Goal: Task Accomplishment & Management: Manage account settings

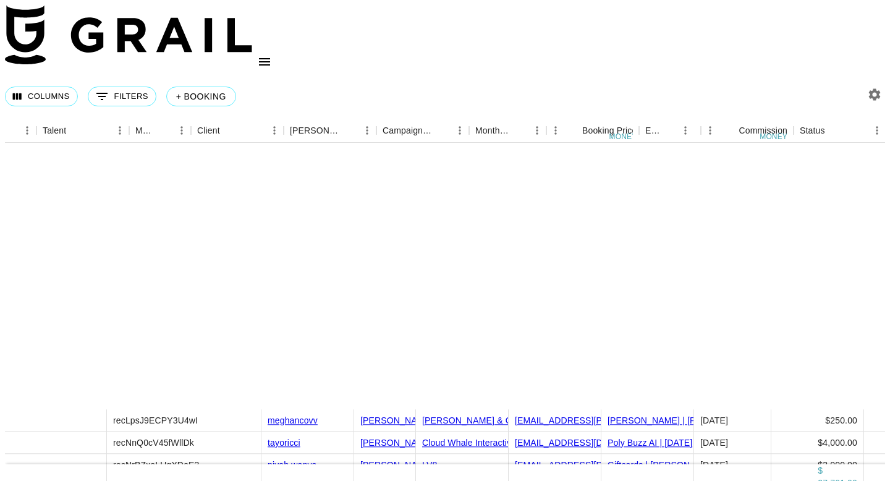
scroll to position [324, 225]
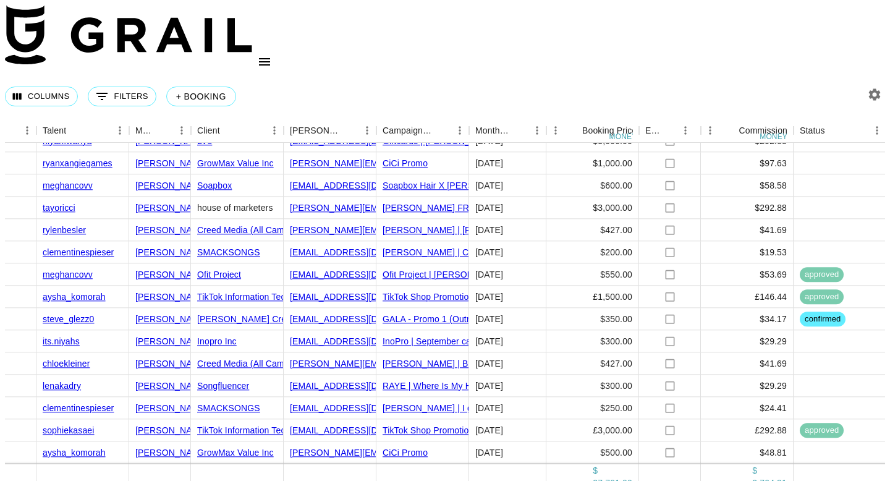
click at [869, 87] on icon "button" at bounding box center [874, 94] width 15 height 15
select select "[DATE]"
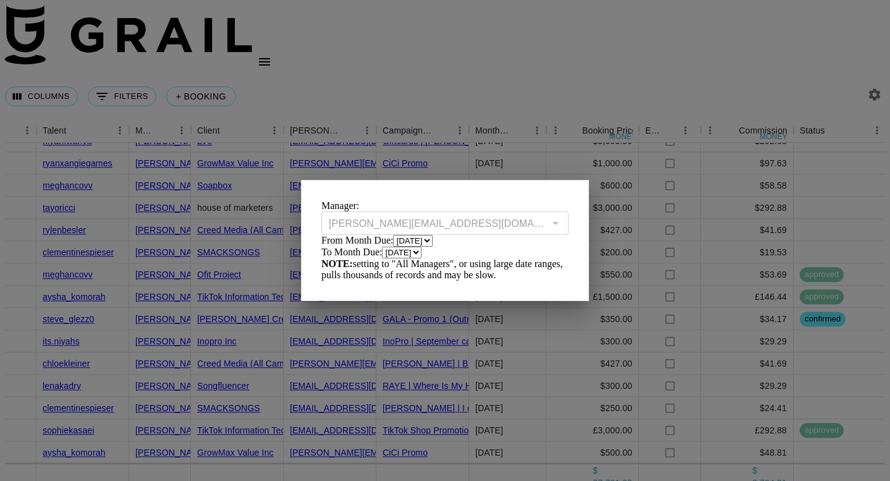
click at [401, 247] on select "[DATE] Aug '[DATE] Jun '[DATE] Apr '[DATE] Feb '[DATE] Dec '[DATE] Oct '[DATE] …" at bounding box center [413, 241] width 40 height 12
click at [310, 58] on div at bounding box center [445, 240] width 890 height 481
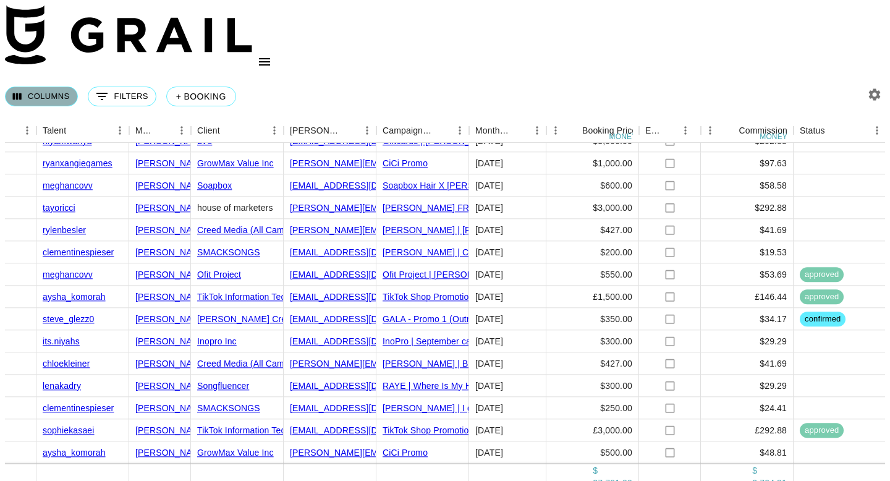
click at [49, 87] on button "Columns" at bounding box center [41, 97] width 73 height 20
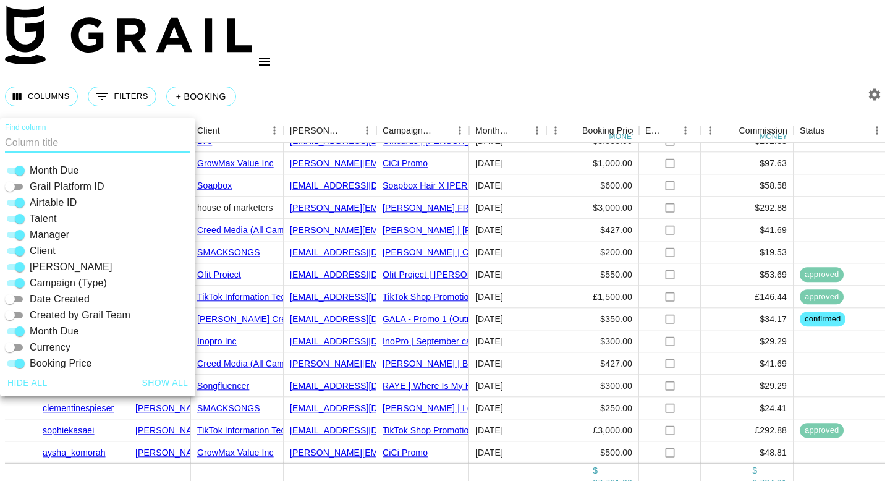
click at [161, 74] on div "Columns 0 Filters + Booking" at bounding box center [445, 96] width 880 height 45
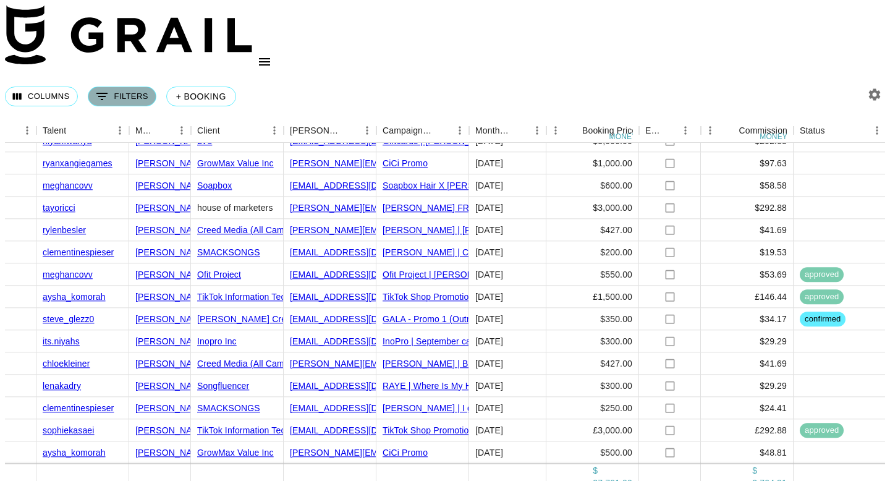
click at [138, 87] on button "0 Filters" at bounding box center [122, 97] width 69 height 20
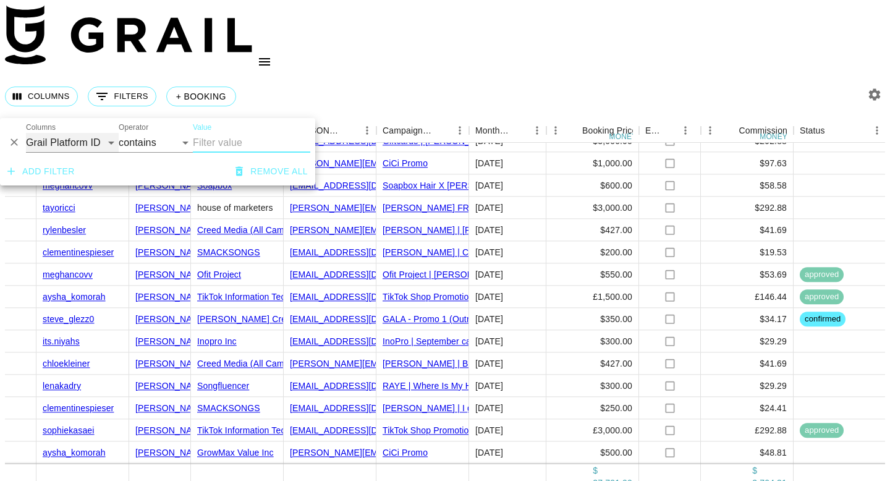
click at [88, 144] on select "Grail Platform ID Airtable ID Talent Manager Client [PERSON_NAME] Campaign (Typ…" at bounding box center [72, 143] width 93 height 20
select select "talentName"
click at [26, 133] on select "Grail Platform ID Airtable ID Talent Manager Client [PERSON_NAME] Campaign (Typ…" at bounding box center [72, 143] width 93 height 20
click at [226, 139] on input "Value" at bounding box center [251, 143] width 117 height 20
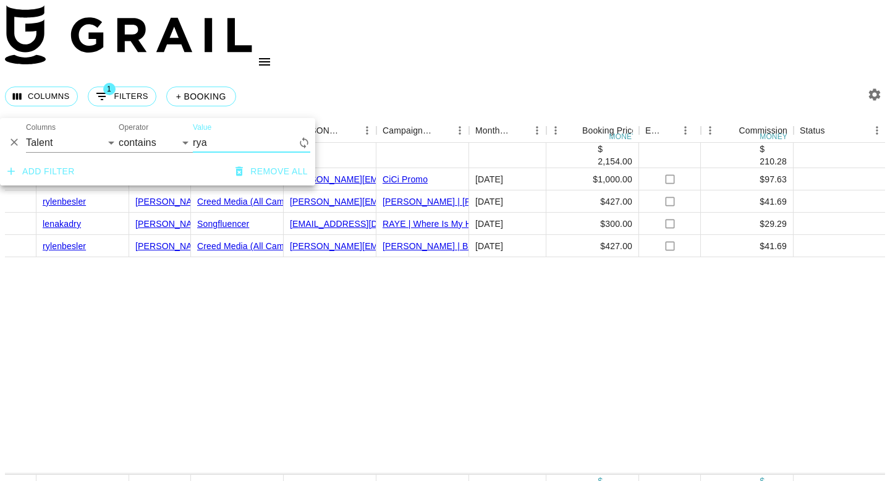
scroll to position [0, 225]
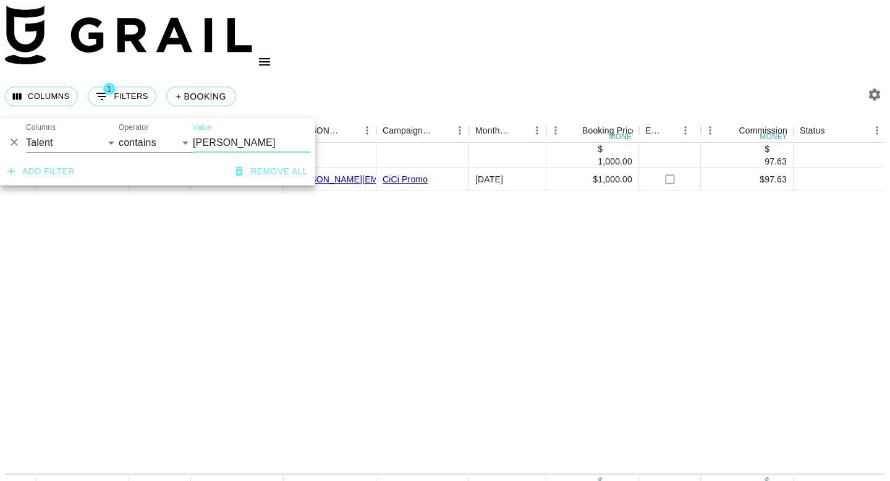
type input "[PERSON_NAME]"
click at [355, 74] on div "Columns 1 Filters + Booking" at bounding box center [445, 96] width 880 height 45
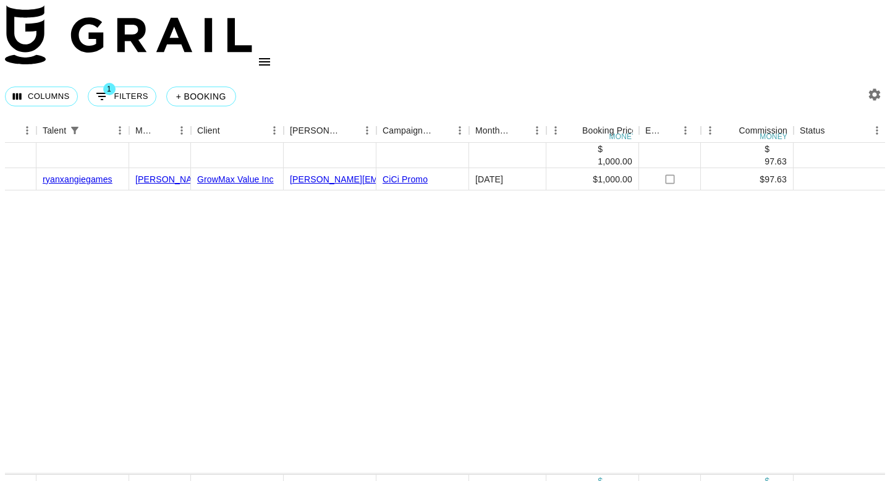
click at [872, 89] on icon "button" at bounding box center [875, 95] width 12 height 12
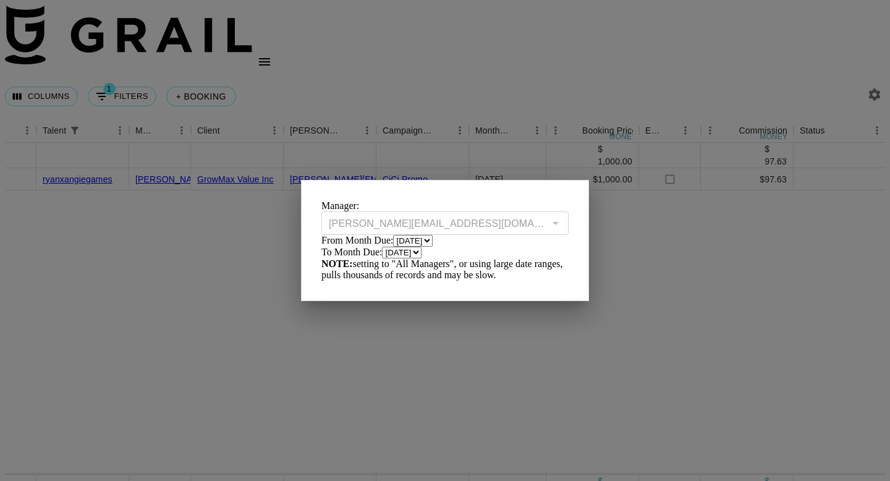
click at [427, 247] on select "[DATE] Aug '[DATE] Jun '[DATE] Apr '[DATE] Feb '[DATE] Dec '[DATE] Oct '[DATE] …" at bounding box center [413, 241] width 40 height 12
select select "[DATE]"
click at [393, 244] on select "[DATE] Aug '[DATE] Jun '[DATE] Apr '[DATE] Feb '[DATE] Dec '[DATE] Oct '[DATE] …" at bounding box center [413, 241] width 40 height 12
click at [401, 51] on div at bounding box center [445, 240] width 890 height 481
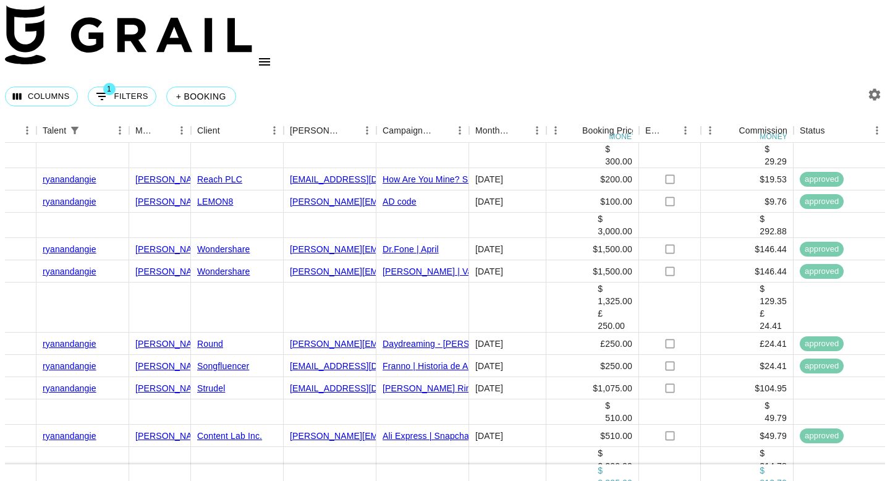
scroll to position [61, 225]
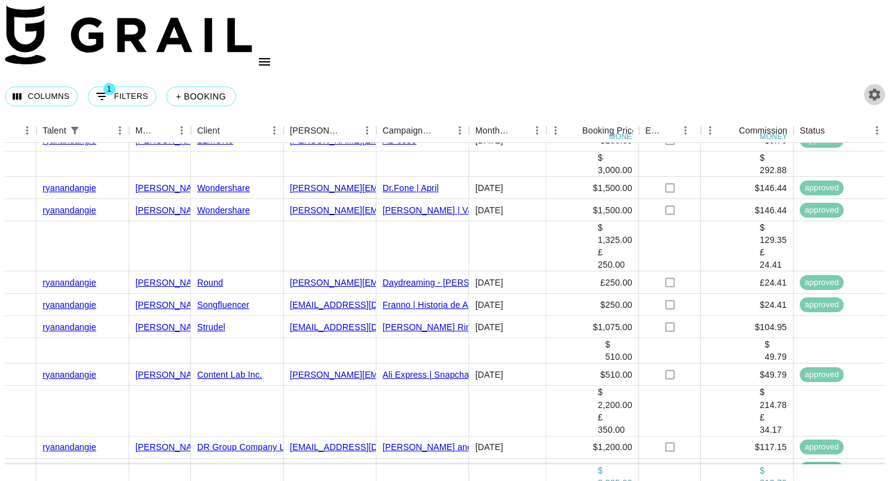
click at [867, 87] on icon "button" at bounding box center [874, 94] width 15 height 15
select select "[DATE]"
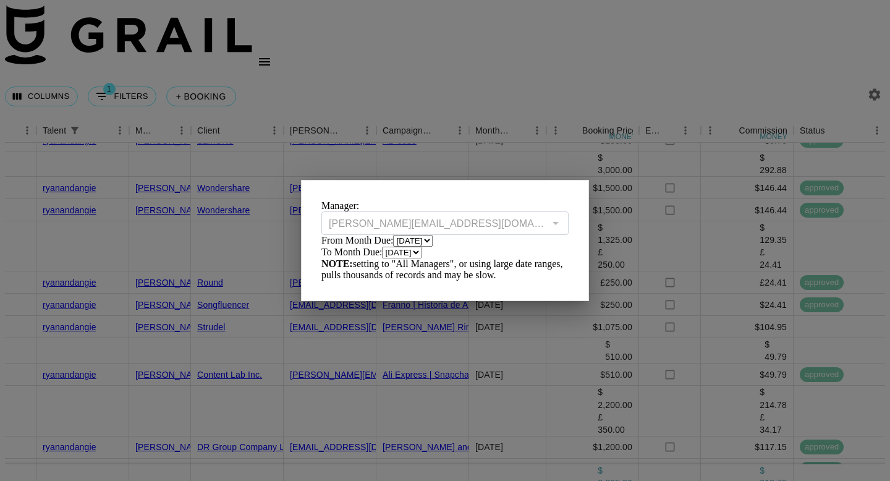
click at [427, 53] on div at bounding box center [445, 240] width 890 height 481
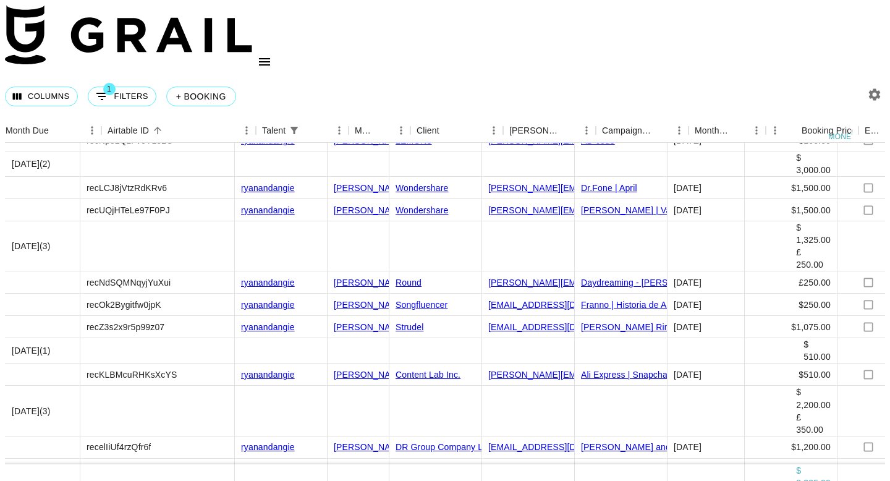
scroll to position [61, 0]
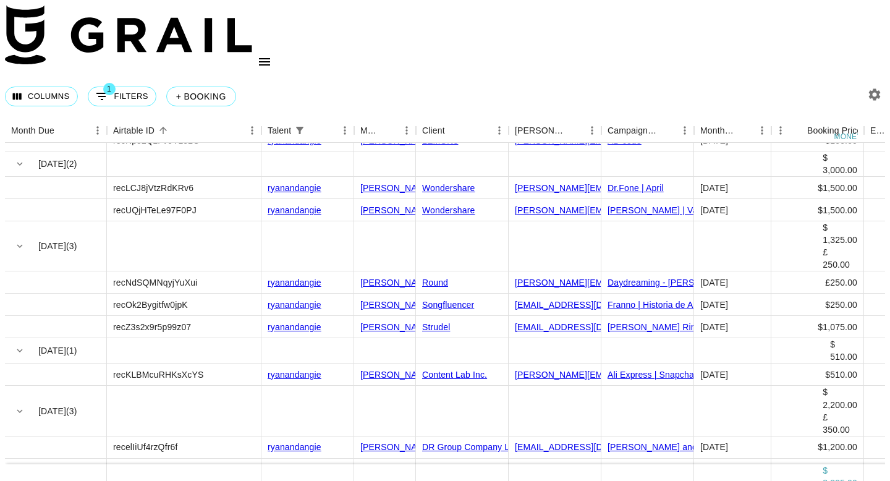
click at [619, 30] on nav at bounding box center [445, 39] width 880 height 69
click at [116, 87] on button "1 Filters" at bounding box center [122, 97] width 69 height 20
select select "talentName"
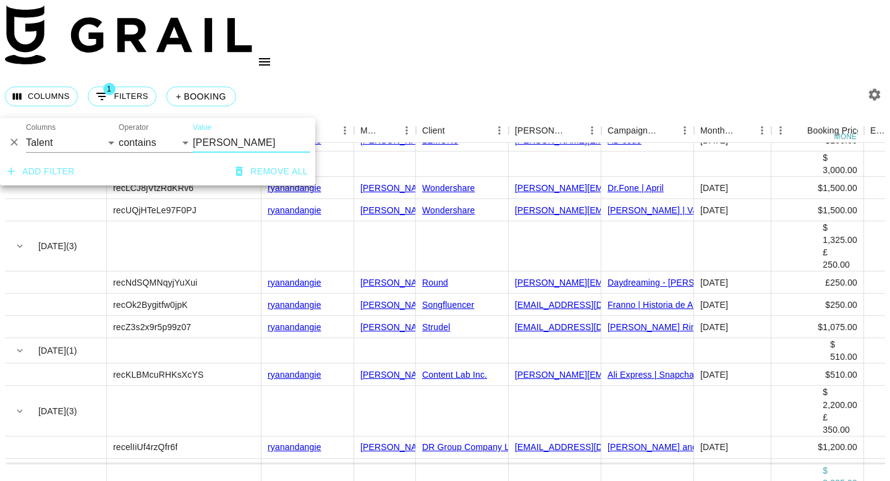
click at [205, 134] on input "[PERSON_NAME]" at bounding box center [251, 143] width 117 height 20
click at [203, 140] on input "[PERSON_NAME]" at bounding box center [251, 143] width 117 height 20
click at [203, 140] on input "r" at bounding box center [245, 143] width 105 height 20
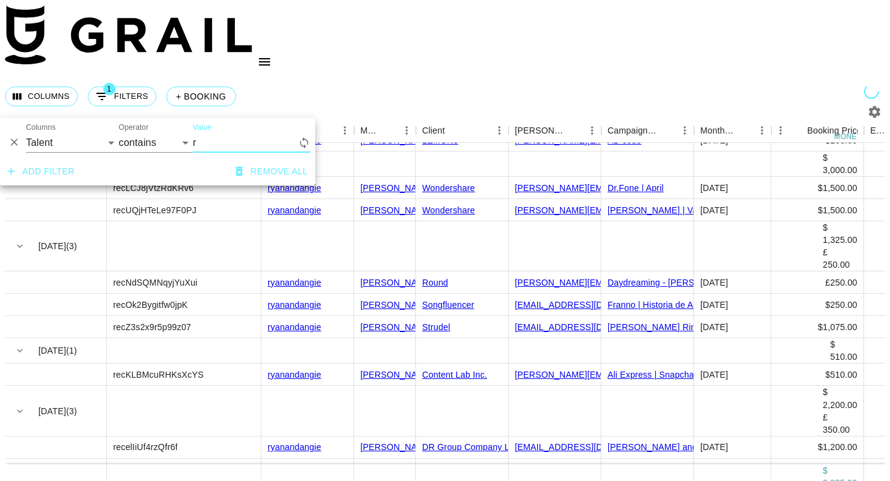
click at [203, 140] on input "r" at bounding box center [245, 143] width 105 height 20
type input "a"
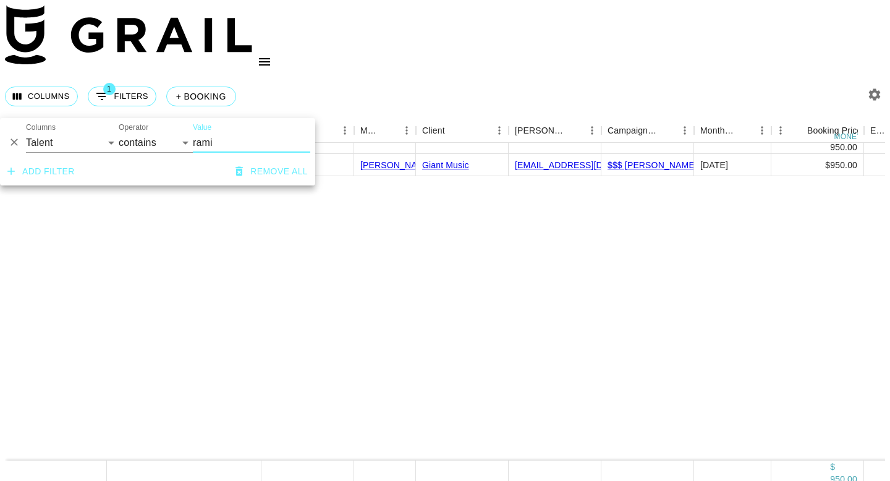
scroll to position [0, 0]
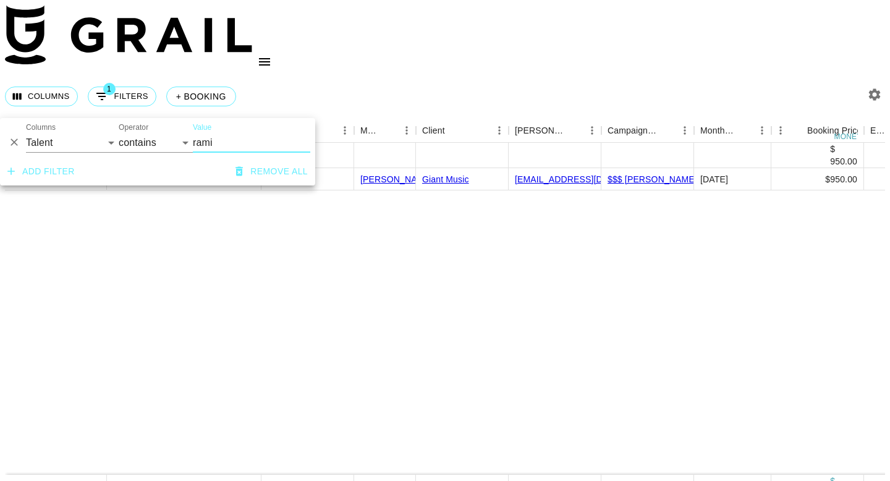
type input "rami"
click at [380, 74] on div "Columns 1 Filters + Booking" at bounding box center [445, 96] width 880 height 45
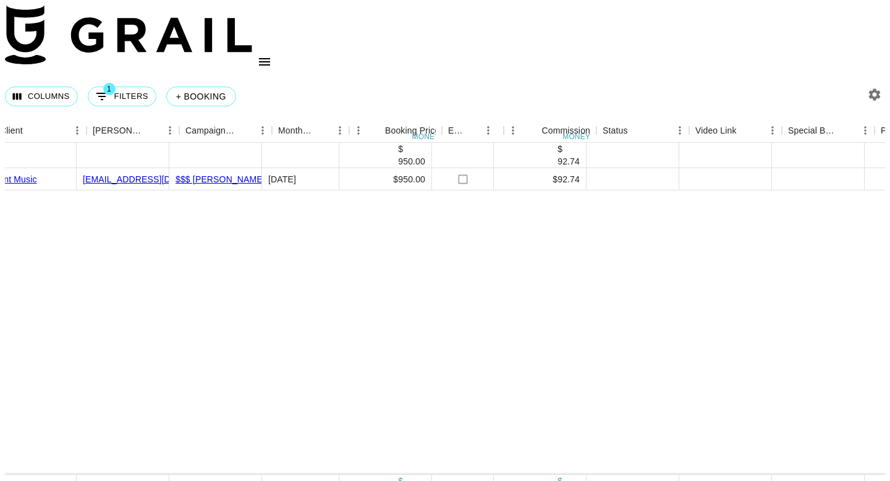
scroll to position [0, 447]
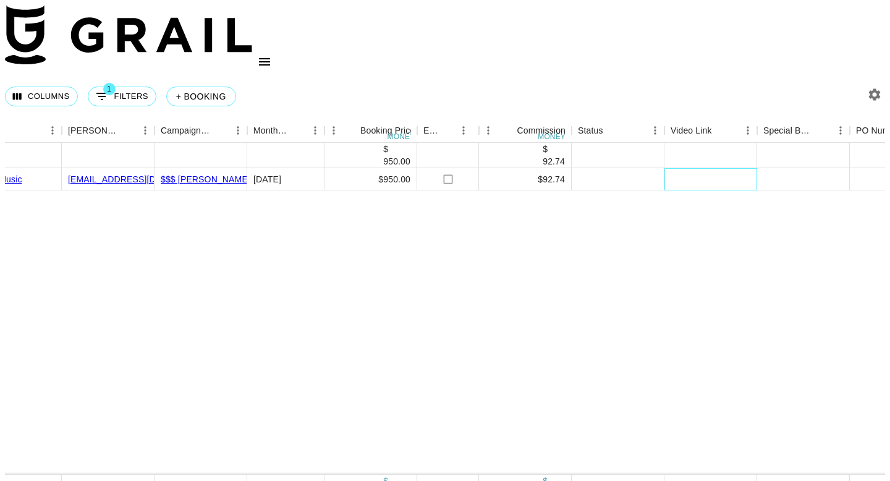
click at [706, 168] on div at bounding box center [711, 179] width 93 height 22
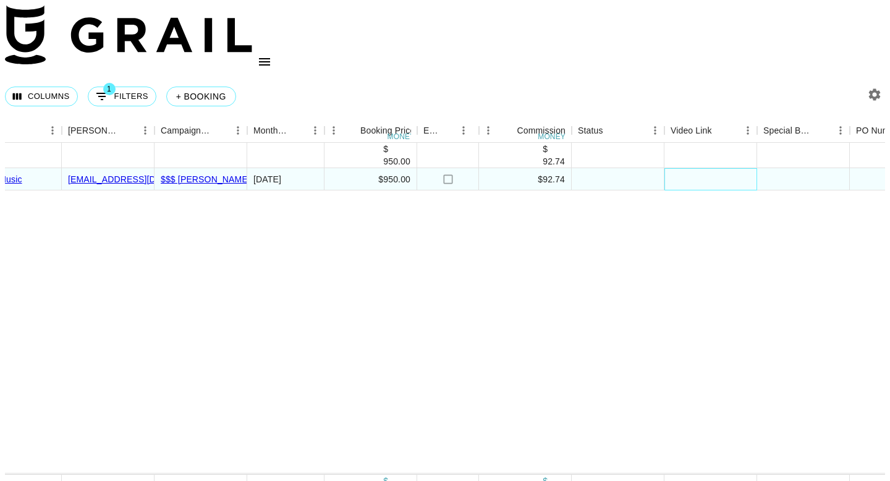
click at [706, 168] on div at bounding box center [711, 179] width 93 height 22
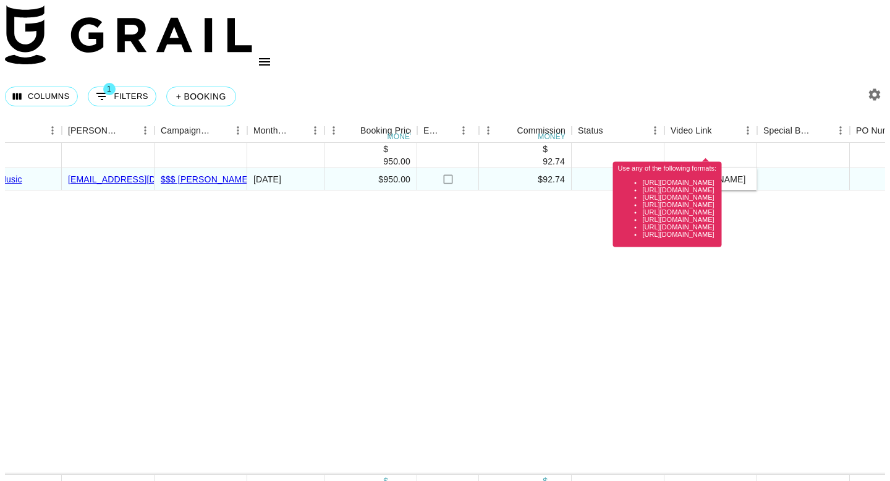
click at [717, 186] on li "[URL][DOMAIN_NAME]" at bounding box center [680, 182] width 74 height 7
click at [716, 174] on input "[URL][DOMAIN_NAME]" at bounding box center [710, 179] width 91 height 10
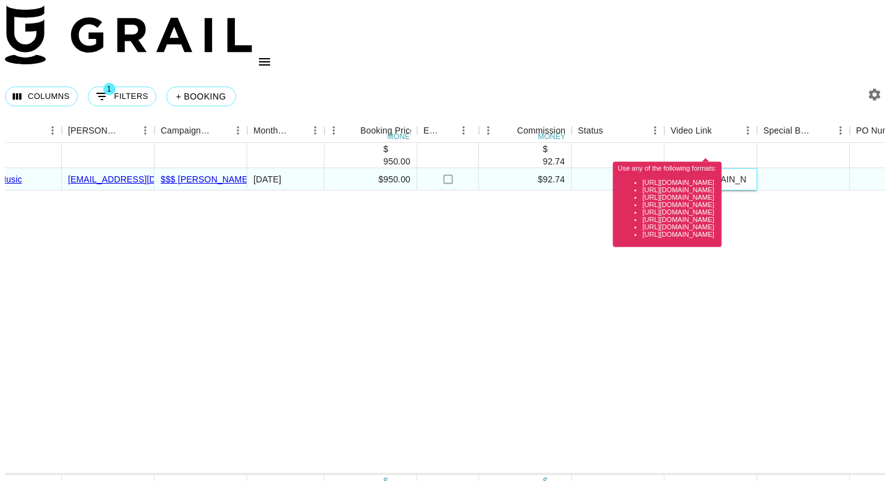
paste input "@ramiofficial/video/7550555671419309367?_d=secCgYIASAHKAESPgo8gQXMsWMCvfsDM%2Fz…"
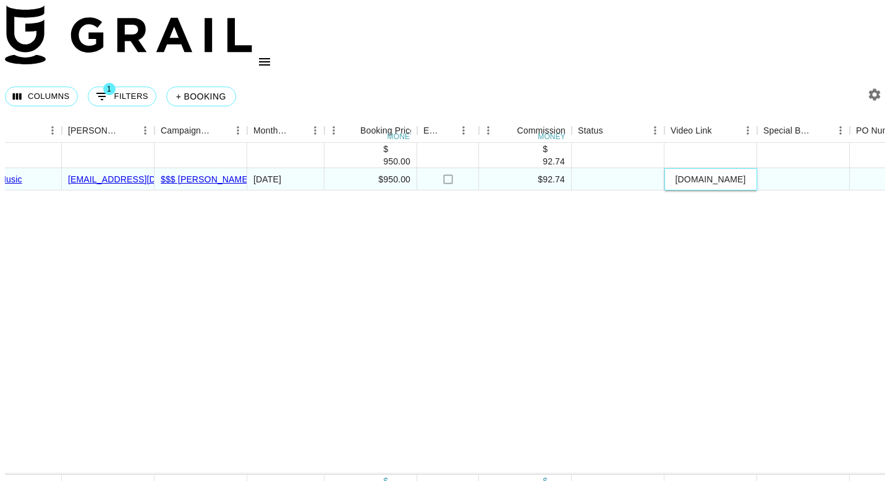
type input "[URL][DOMAIN_NAME]"
click at [796, 168] on div at bounding box center [803, 179] width 93 height 22
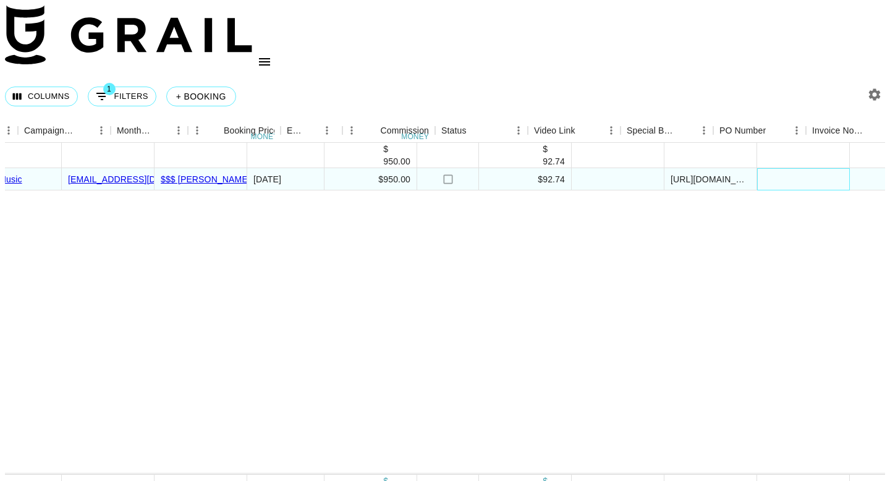
scroll to position [0, 1100]
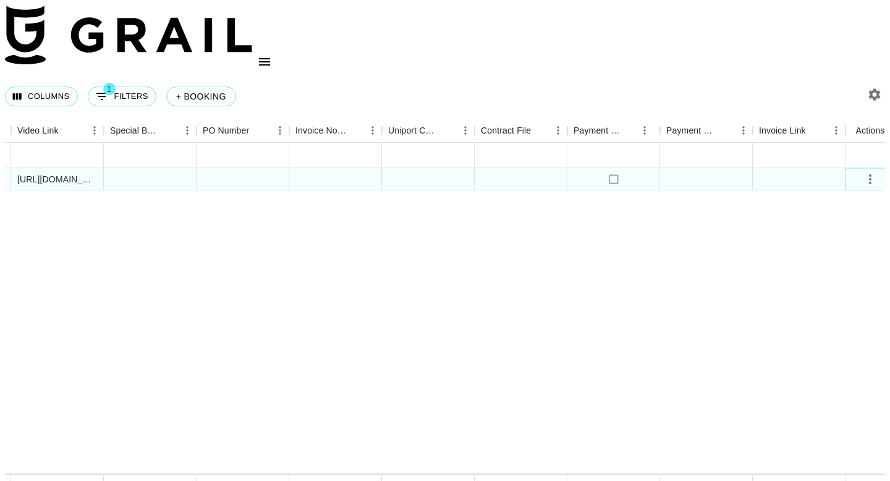
click at [860, 169] on button "select merge strategy" at bounding box center [870, 179] width 21 height 21
click at [856, 258] on div "Approve" at bounding box center [839, 262] width 38 height 15
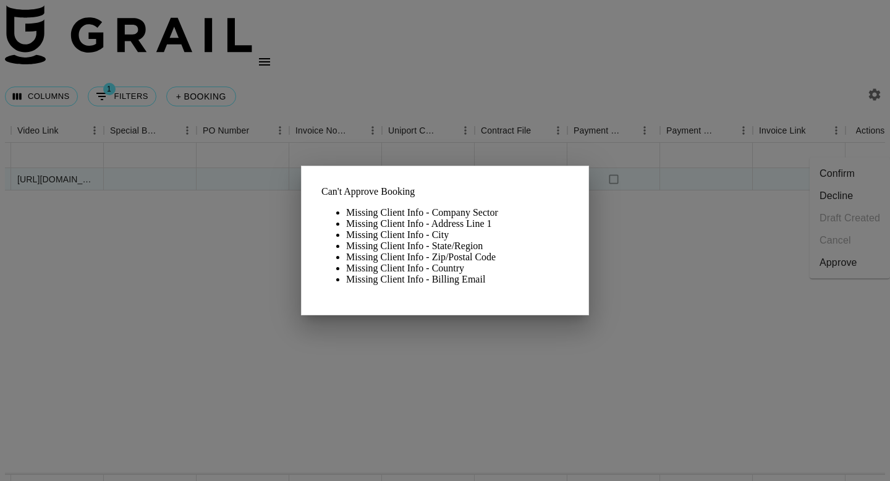
click at [204, 247] on div at bounding box center [445, 240] width 890 height 481
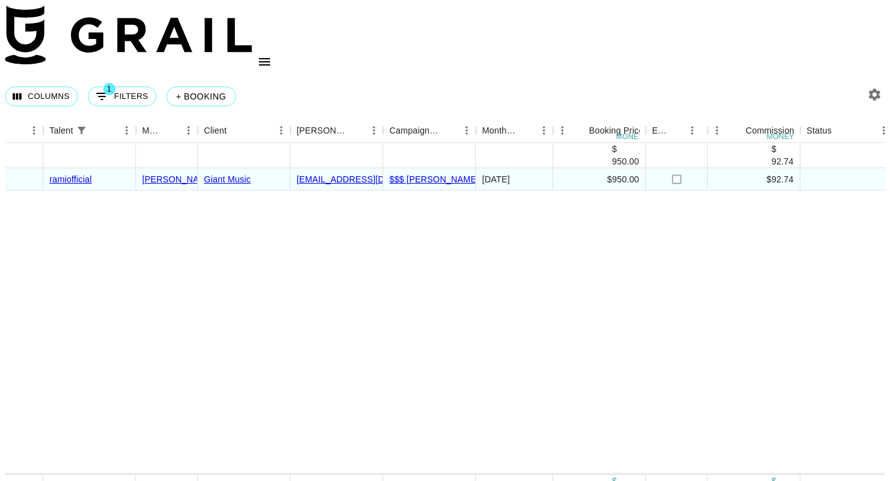
scroll to position [0, 199]
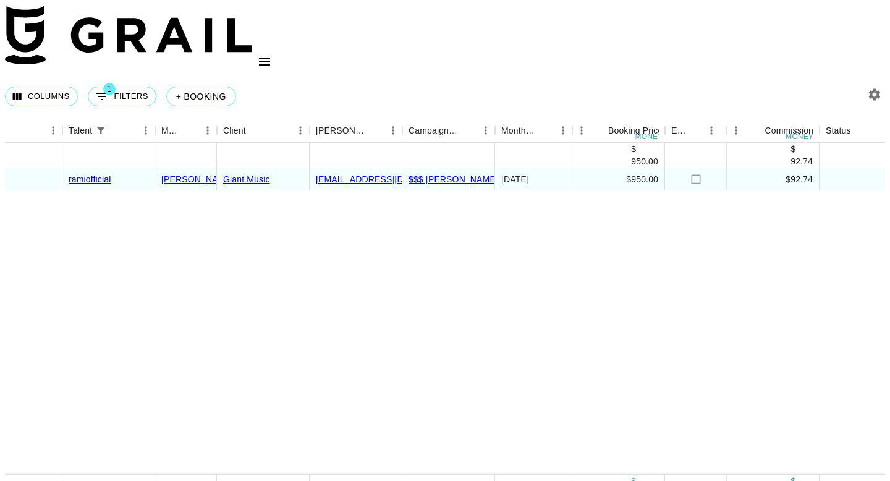
click at [251, 211] on div "[DATE] ( 1 ) $ 950.00 $ 92.74 recEhcoMI1sDJn6vd ramiofficial [PERSON_NAME][EMAI…" at bounding box center [801, 309] width 1991 height 332
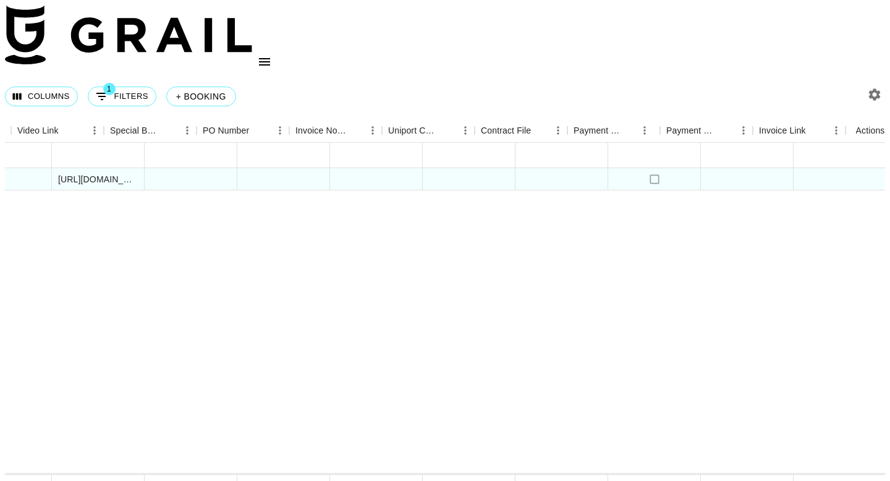
scroll to position [0, 1100]
click at [860, 169] on button "select merge strategy" at bounding box center [870, 179] width 21 height 21
click at [834, 262] on div "Approve" at bounding box center [839, 262] width 38 height 15
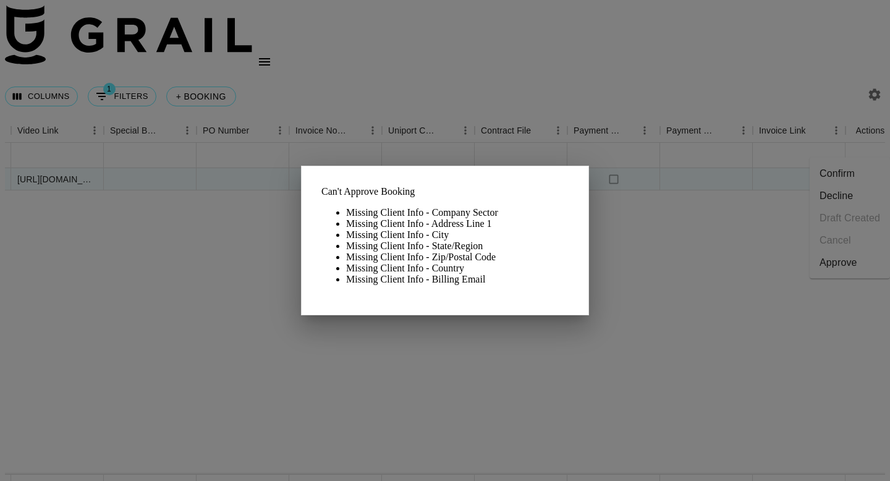
click at [166, 233] on div at bounding box center [445, 240] width 890 height 481
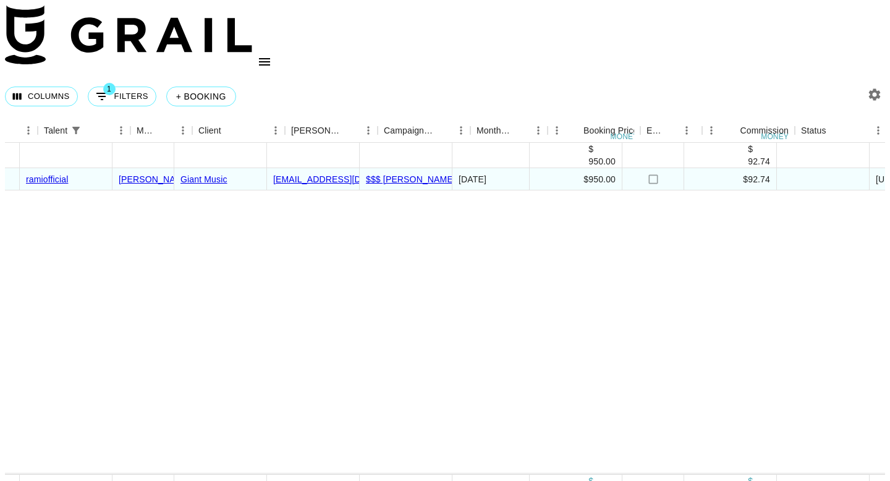
scroll to position [0, 224]
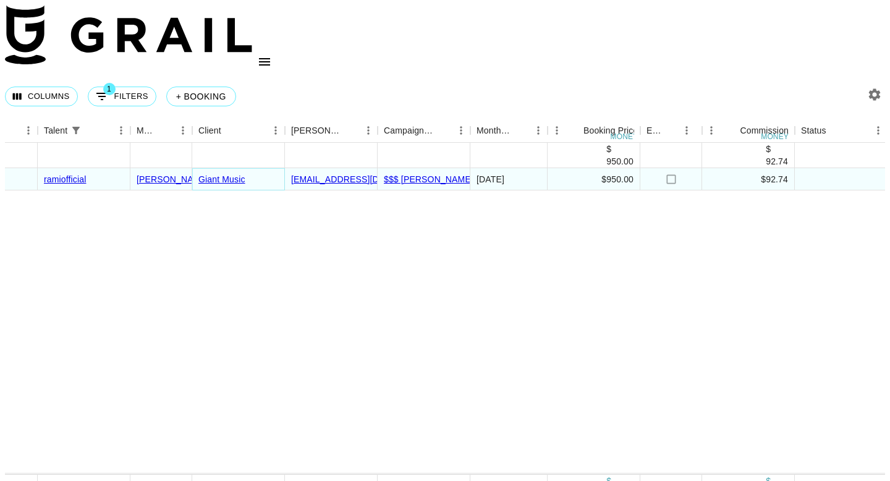
click at [218, 174] on link "Giant Music" at bounding box center [221, 179] width 47 height 10
click at [313, 174] on link "[EMAIL_ADDRESS][DOMAIN_NAME]" at bounding box center [365, 179] width 149 height 10
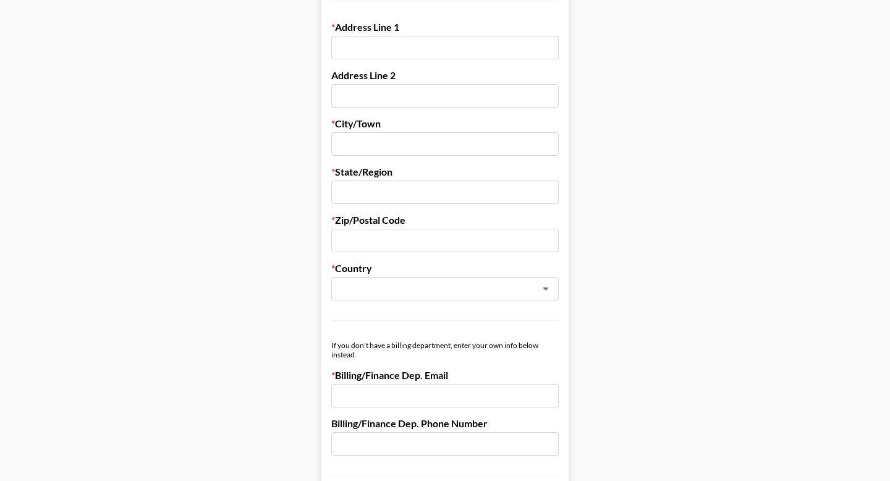
scroll to position [290, 0]
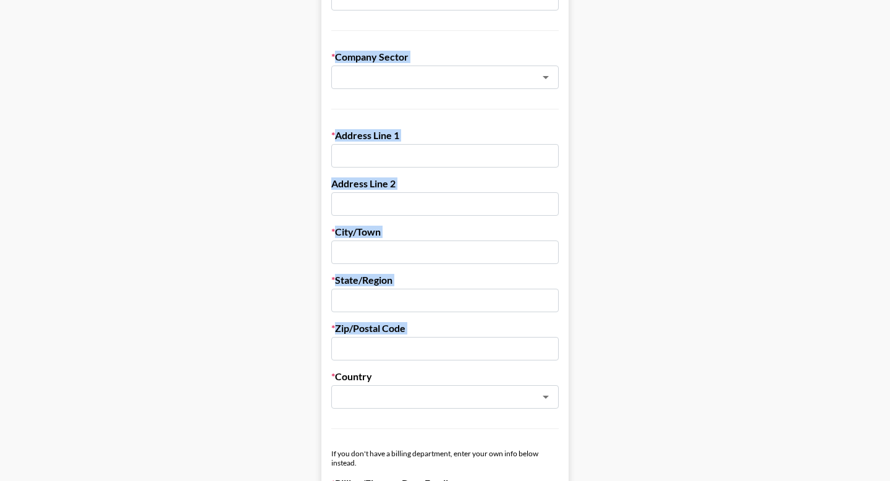
drag, startPoint x: 377, startPoint y: 348, endPoint x: 326, endPoint y: 79, distance: 273.7
click at [326, 79] on form "Company Name Giant Music Registered Name (If Different) Trading Name (If Differ…" at bounding box center [444, 473] width 247 height 1214
drag, startPoint x: 332, startPoint y: 105, endPoint x: 409, endPoint y: 408, distance: 312.6
click at [409, 408] on form "Company Name Giant Music Registered Name (If Different) Trading Name (If Differ…" at bounding box center [444, 473] width 247 height 1214
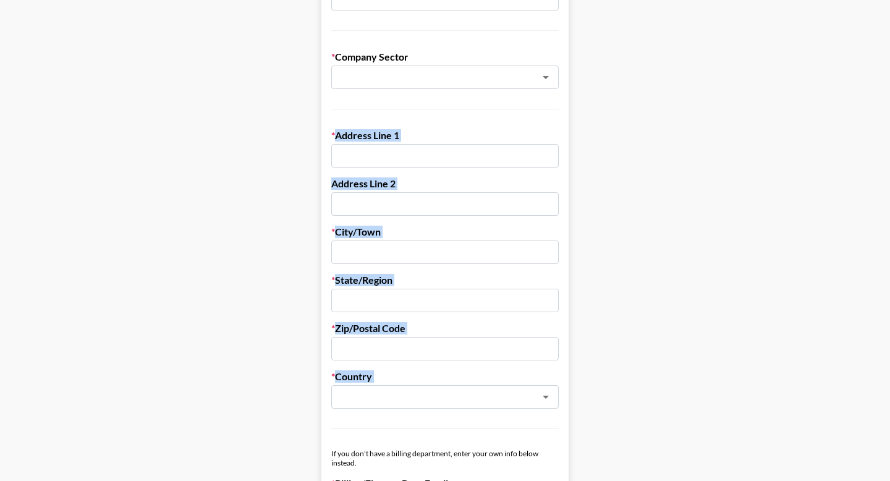
copy form "Address Line 1 Address Line 2 City/Town State/Region Zip/Postal Code Country ​"
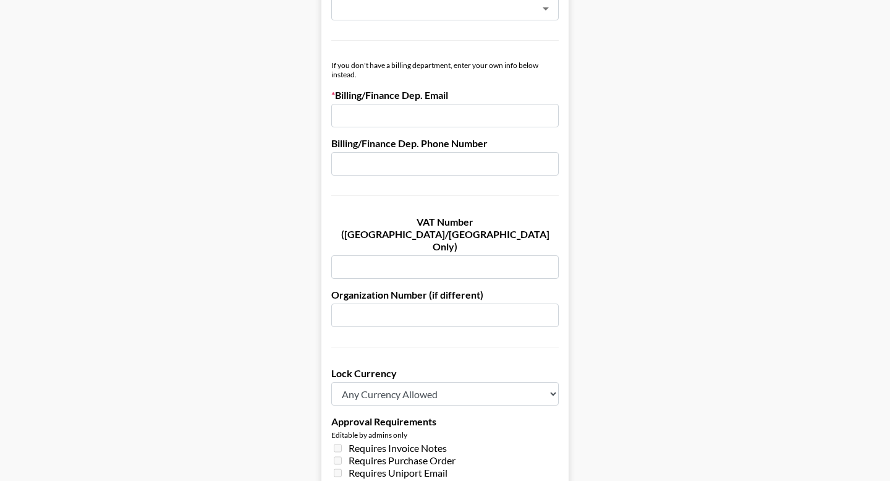
scroll to position [674, 0]
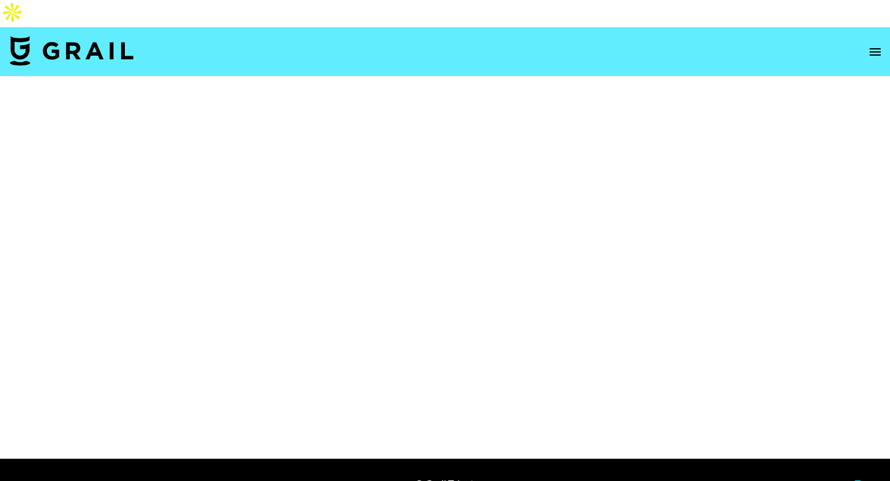
select select "Song"
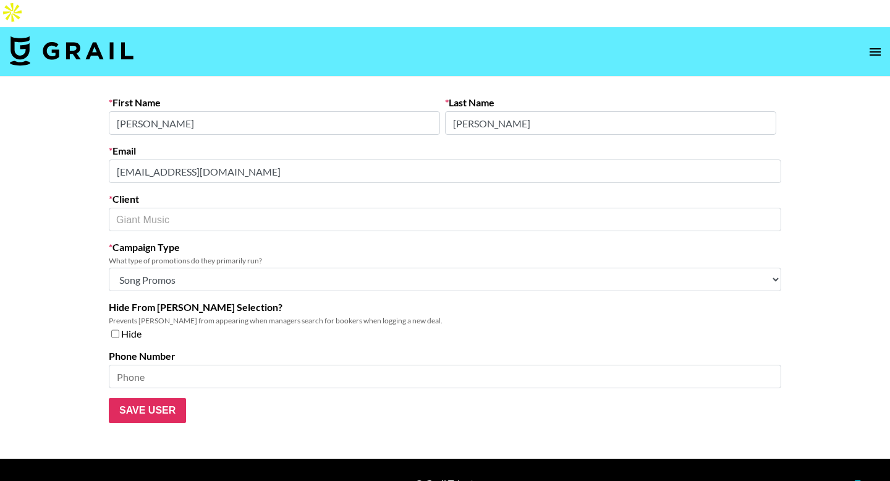
click at [65, 262] on main "First Name Seamus Last Name Fay Email seamus@giantmusic.com Client Giant Music …" at bounding box center [445, 268] width 890 height 382
